Goal: Navigation & Orientation: Find specific page/section

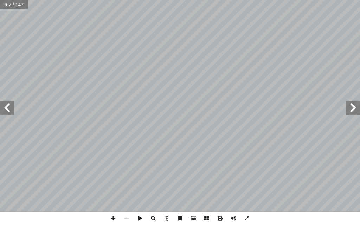
click at [358, 109] on span at bounding box center [353, 108] width 14 height 14
click at [8, 111] on span at bounding box center [7, 108] width 14 height 14
click at [11, 111] on span at bounding box center [7, 108] width 14 height 14
click at [10, 110] on span at bounding box center [7, 108] width 14 height 14
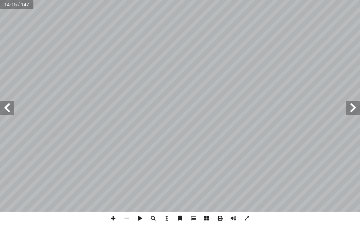
click at [10, 110] on span at bounding box center [7, 108] width 14 height 14
drag, startPoint x: 348, startPoint y: 105, endPoint x: 353, endPoint y: 109, distance: 6.5
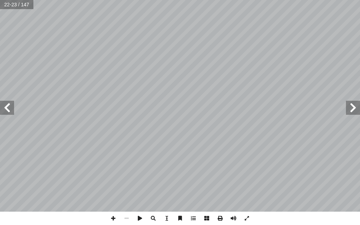
click at [353, 109] on span at bounding box center [353, 108] width 14 height 14
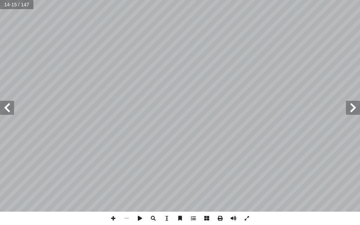
click at [353, 109] on span at bounding box center [353, 108] width 14 height 14
